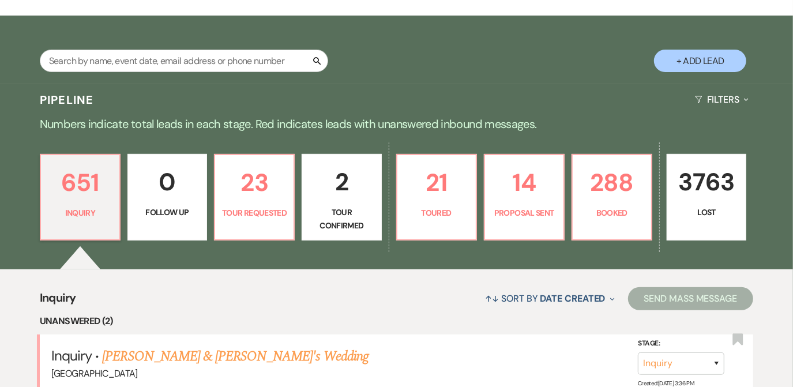
scroll to position [198, 0]
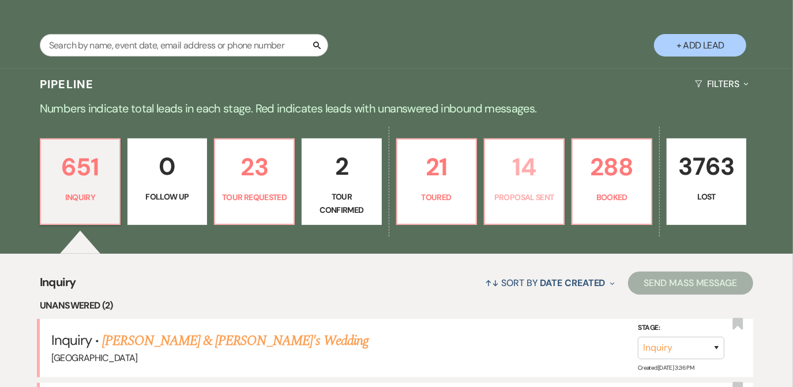
drag, startPoint x: 518, startPoint y: 167, endPoint x: 801, endPoint y: 91, distance: 292.5
click at [518, 167] on p "14" at bounding box center [524, 167] width 65 height 39
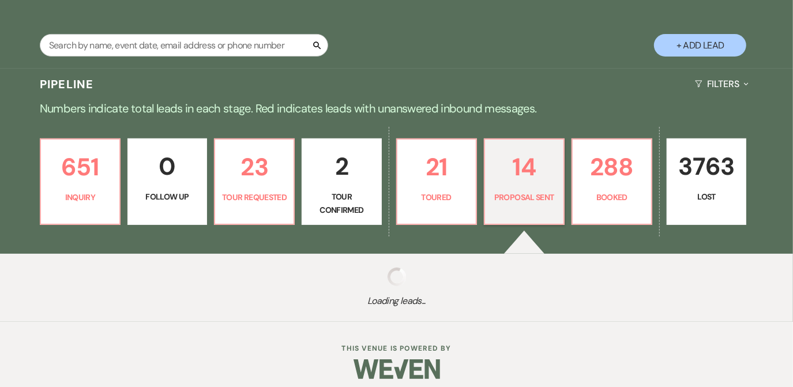
select select "6"
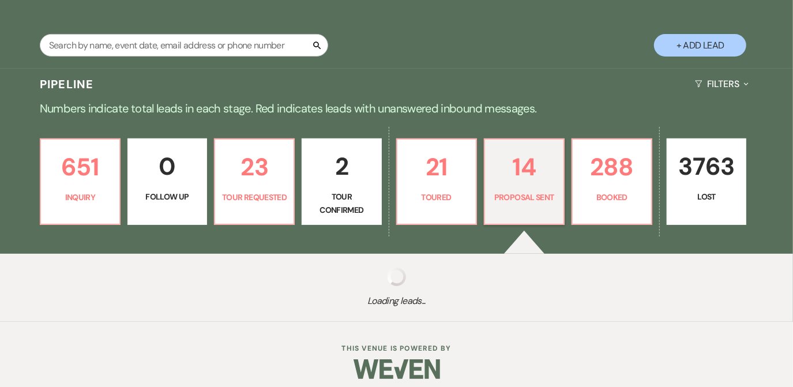
select select "6"
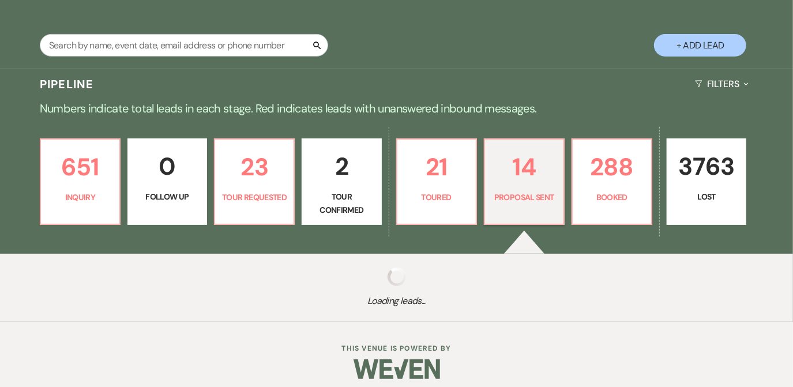
select select "6"
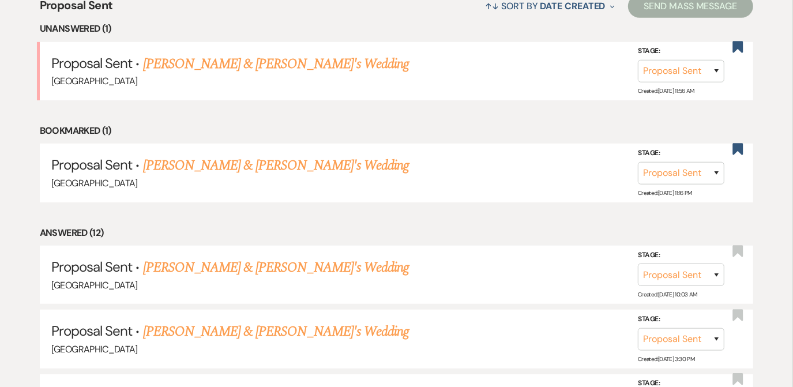
scroll to position [477, 0]
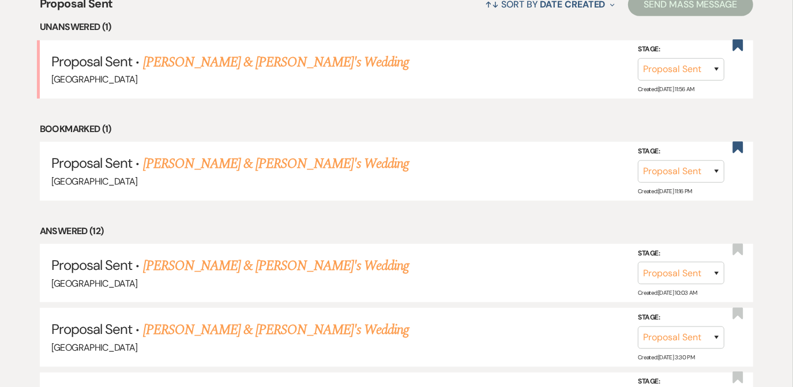
click at [262, 259] on link "[PERSON_NAME] & [PERSON_NAME]'s Wedding" at bounding box center [276, 266] width 266 height 21
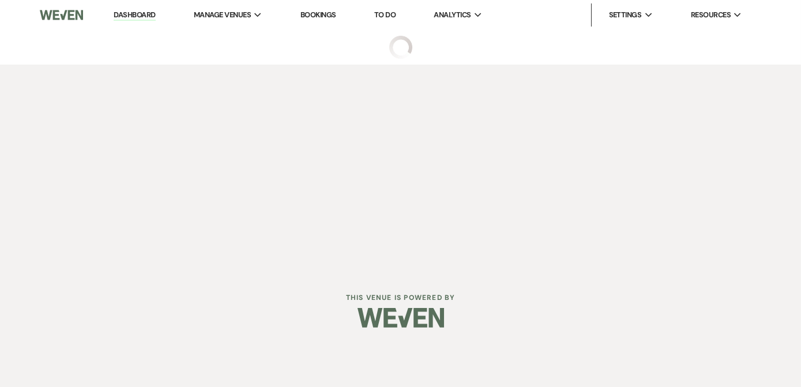
select select "6"
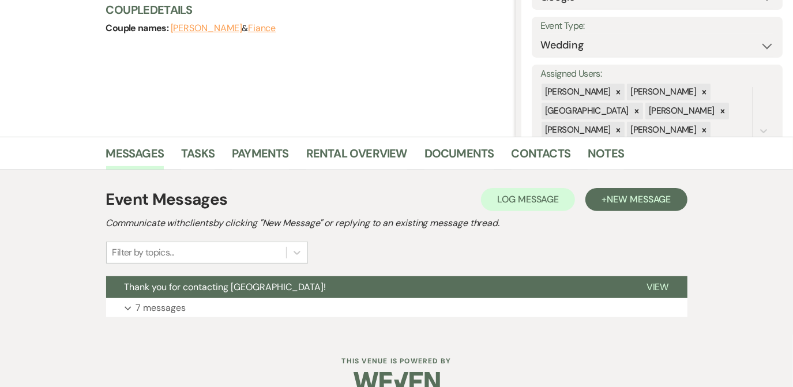
scroll to position [174, 0]
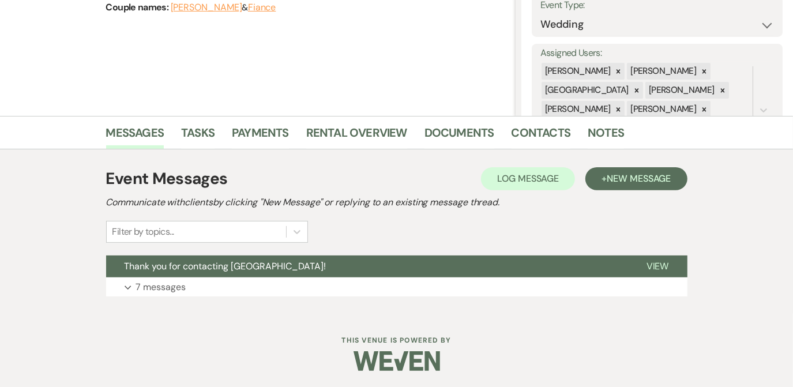
click at [443, 292] on button "Expand 7 messages" at bounding box center [396, 287] width 581 height 20
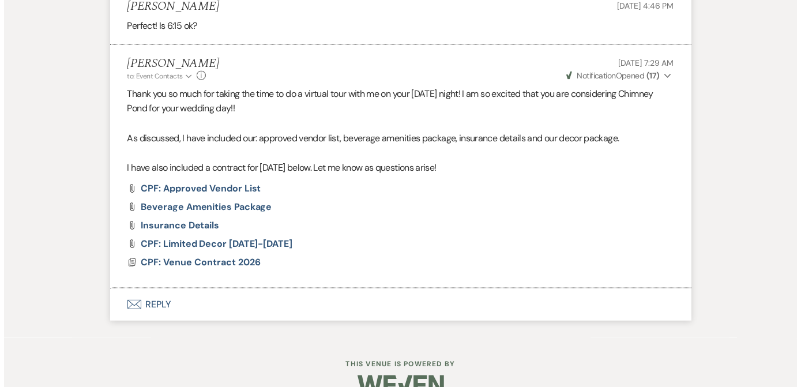
scroll to position [1157, 0]
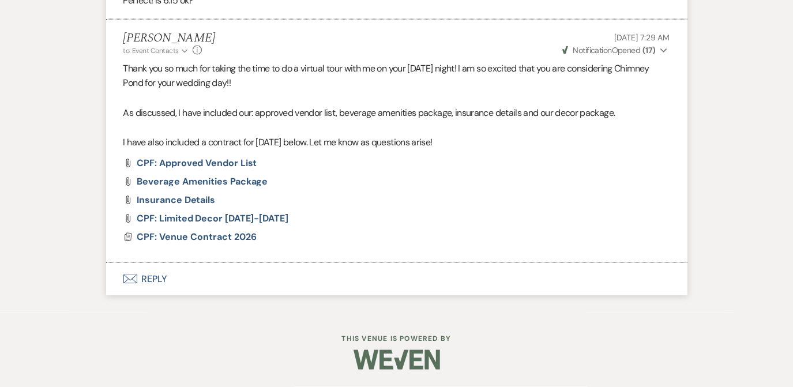
click at [217, 243] on span "CPF: Venue Contract 2026" at bounding box center [197, 237] width 120 height 12
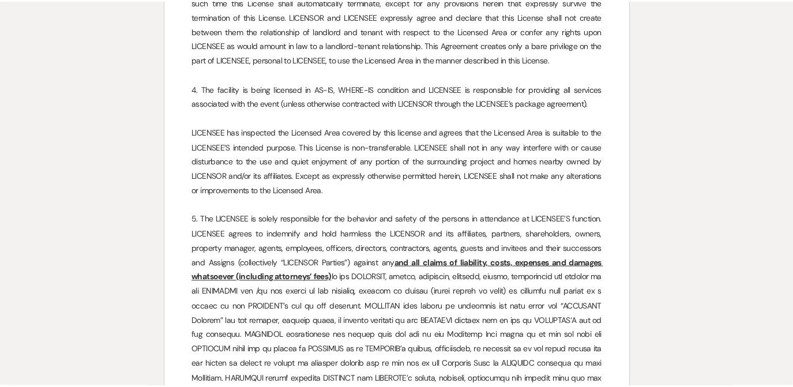
scroll to position [0, 0]
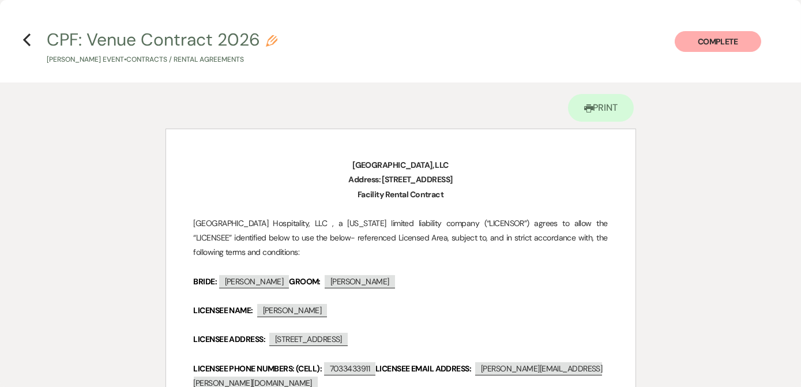
click at [23, 39] on icon "Previous" at bounding box center [26, 40] width 9 height 14
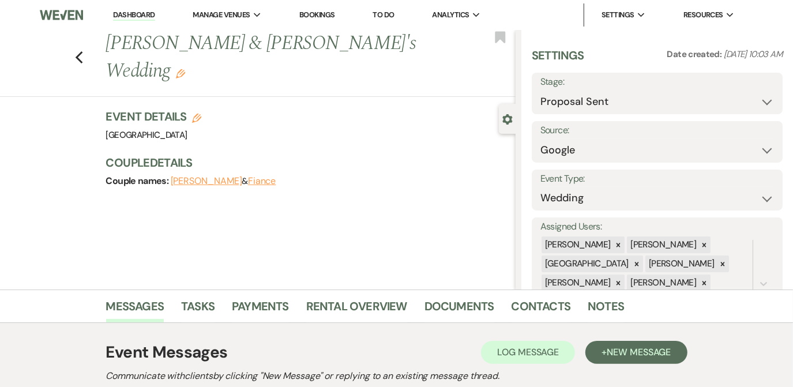
click at [137, 12] on link "Dashboard" at bounding box center [134, 15] width 42 height 11
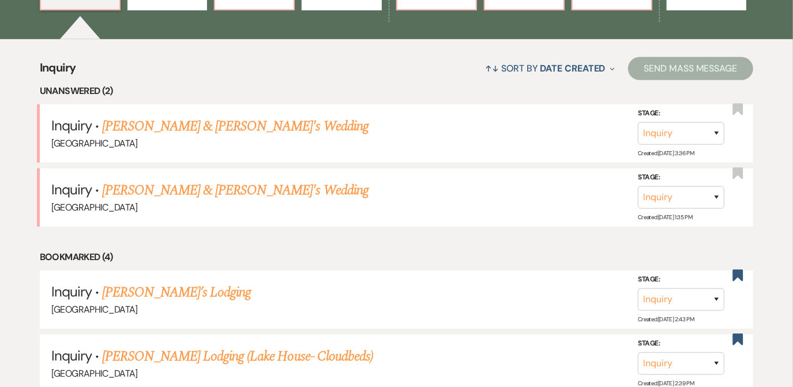
scroll to position [445, 0]
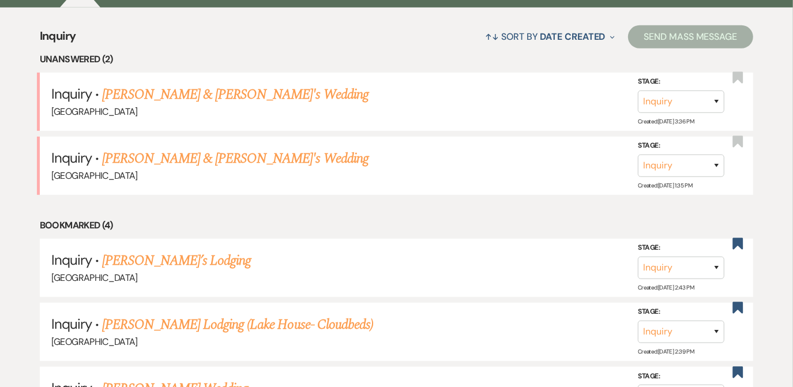
click at [243, 95] on link "[PERSON_NAME] & [PERSON_NAME]'s Wedding" at bounding box center [235, 94] width 266 height 21
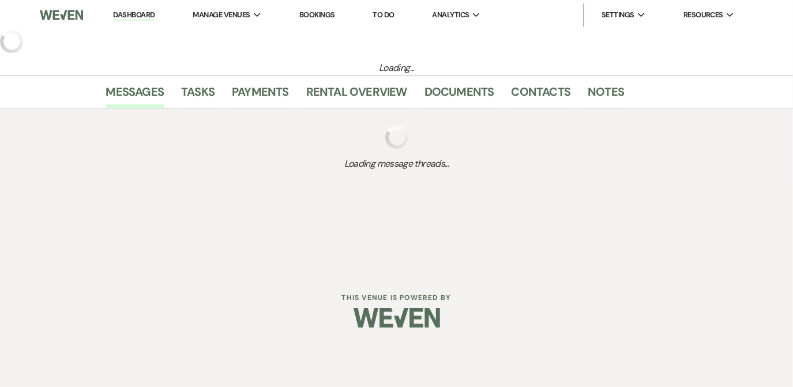
select select "6"
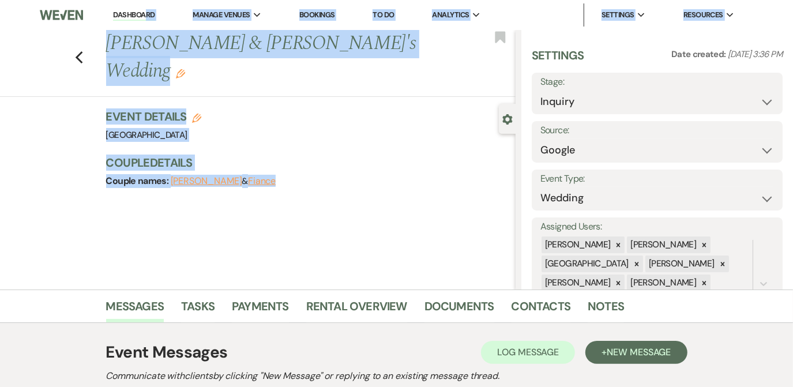
drag, startPoint x: 485, startPoint y: 55, endPoint x: 147, endPoint y: -39, distance: 351.4
drag, startPoint x: 125, startPoint y: 14, endPoint x: 162, endPoint y: 0, distance: 40.2
click at [125, 14] on link "Dashboard" at bounding box center [134, 15] width 42 height 11
